Goal: Task Accomplishment & Management: Manage account settings

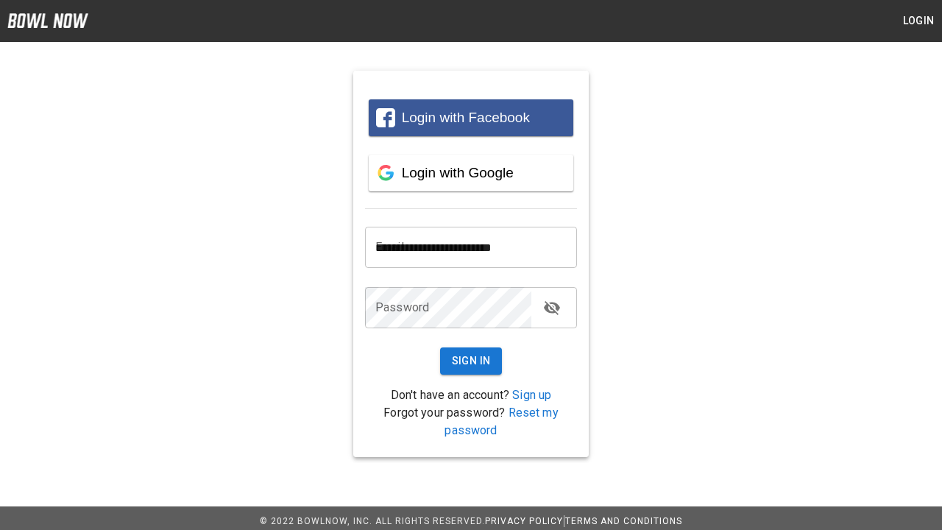
type input "**********"
click at [471, 361] on button "Sign In" at bounding box center [471, 360] width 63 height 27
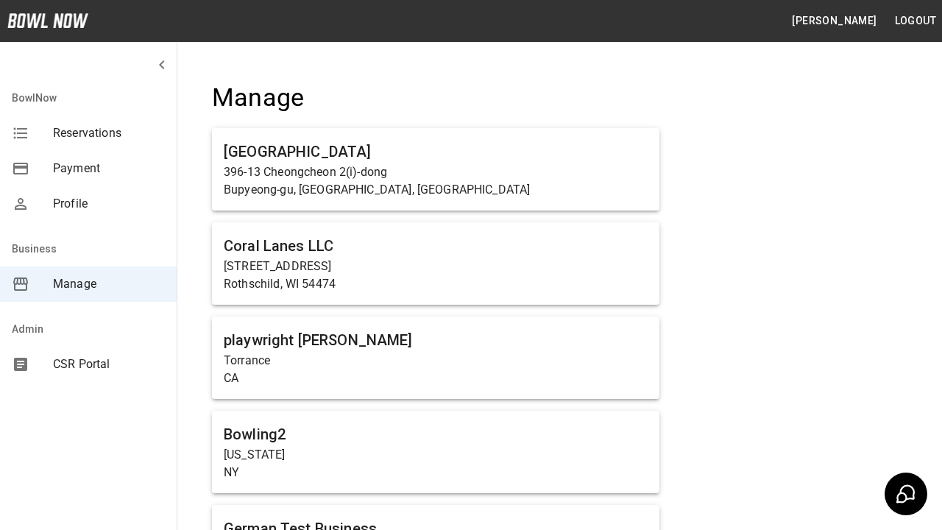
click at [88, 284] on span "Manage" at bounding box center [109, 284] width 112 height 18
